Goal: Transaction & Acquisition: Purchase product/service

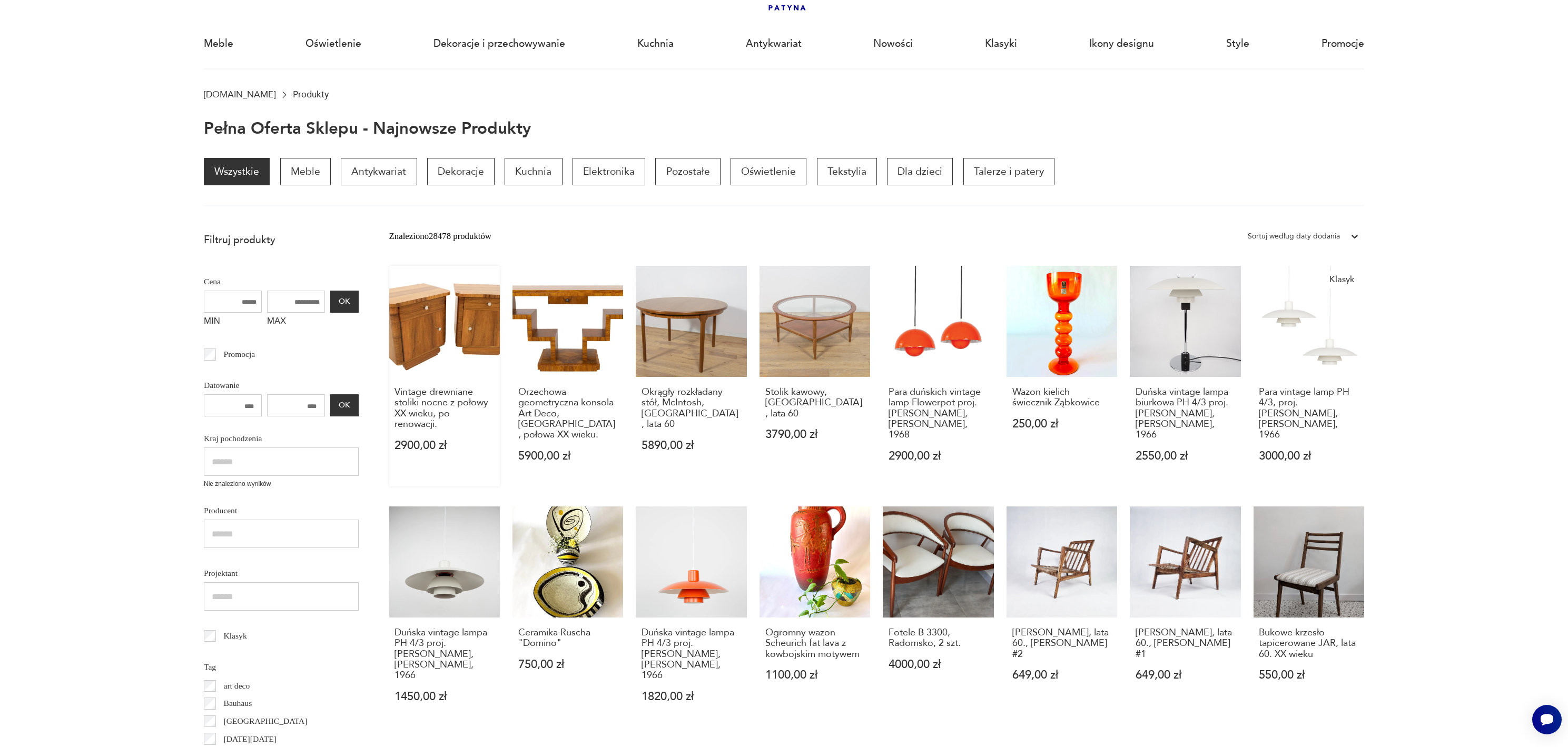
click at [449, 311] on link "Vintage drewniane stoliki nocne z połowy XX wieku, po renowacji. 2900,00 zł" at bounding box center [445, 376] width 110 height 221
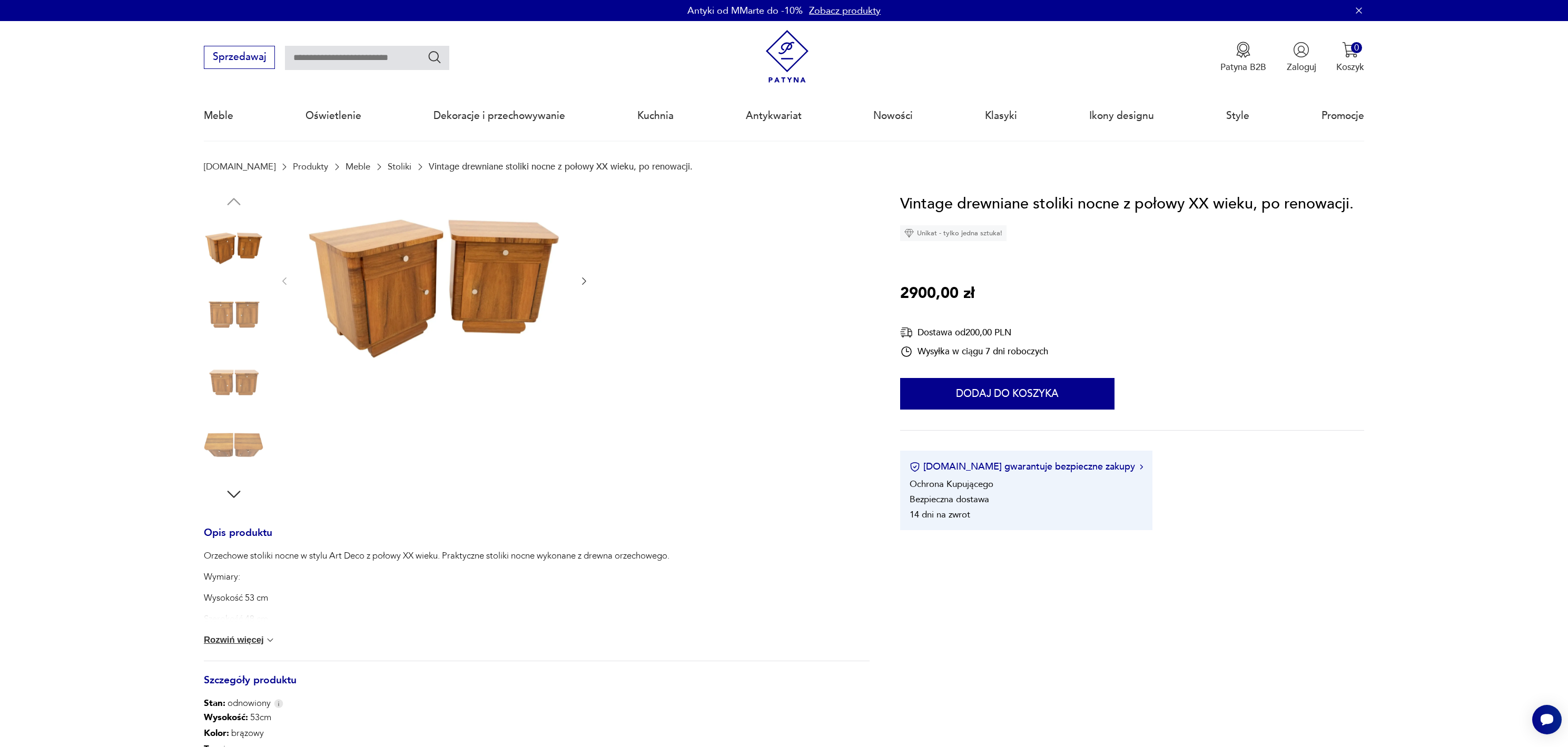
click at [252, 640] on button "Rozwiń więcej" at bounding box center [240, 640] width 72 height 10
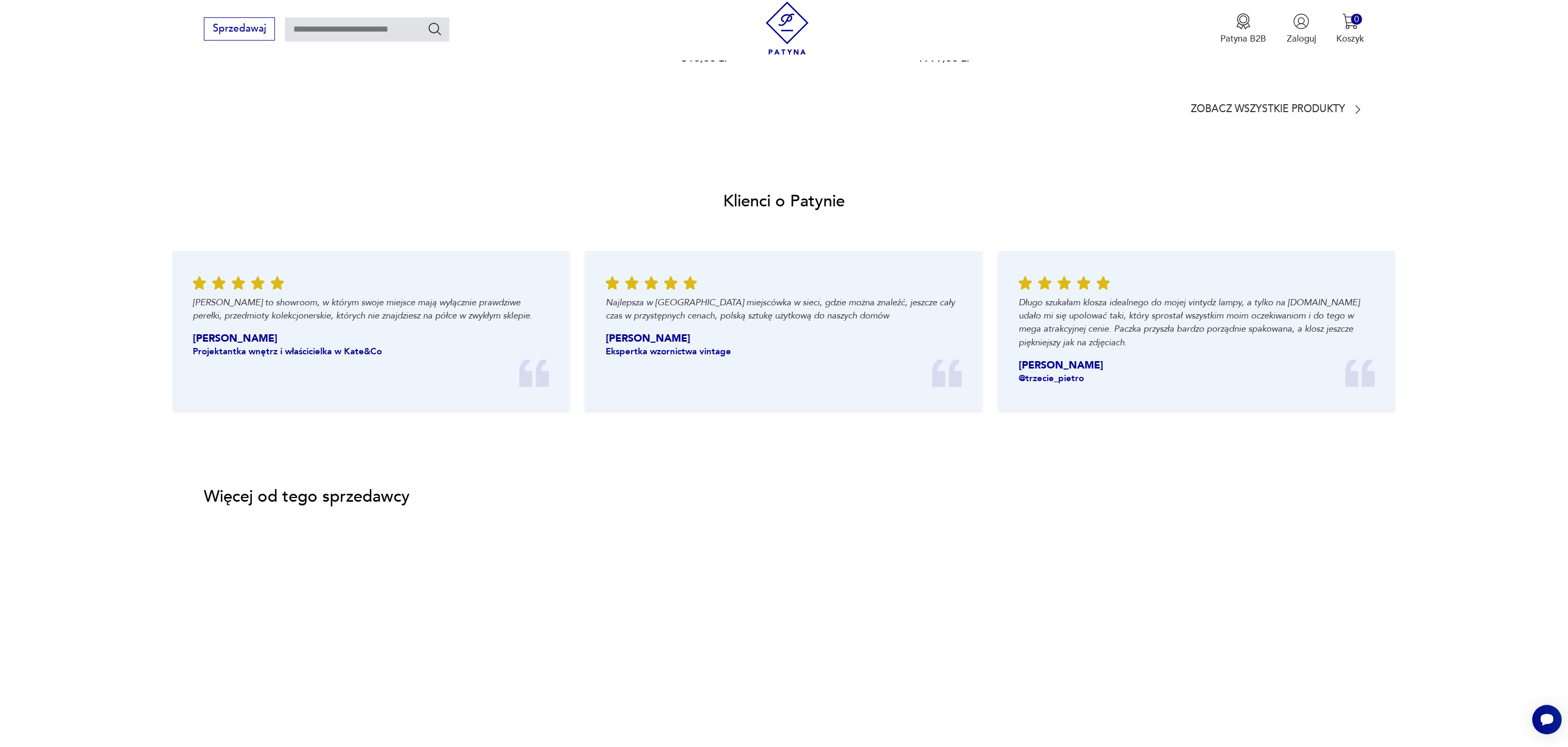
scroll to position [1496, 0]
